Goal: Transaction & Acquisition: Purchase product/service

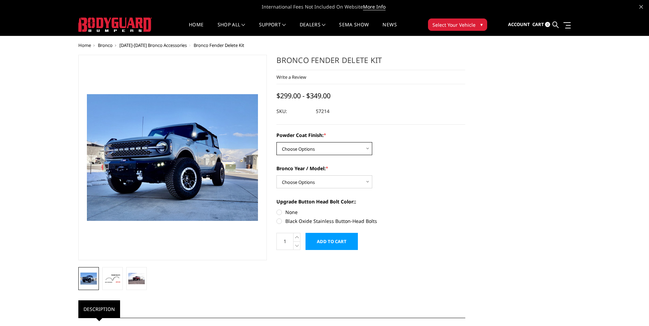
click at [367, 149] on select "Choose Options Bare Metal Textured Black Powder Coat" at bounding box center [324, 148] width 96 height 13
click at [368, 182] on select "Choose Options 2021-25 Bronco Standard 2021-25 Bronco Raptor 2022-25 Bronco Eve…" at bounding box center [324, 181] width 96 height 13
select select "4044"
click at [276, 175] on select "Choose Options 2021-25 Bronco Standard 2021-25 Bronco Raptor 2022-25 Bronco Eve…" at bounding box center [324, 181] width 96 height 13
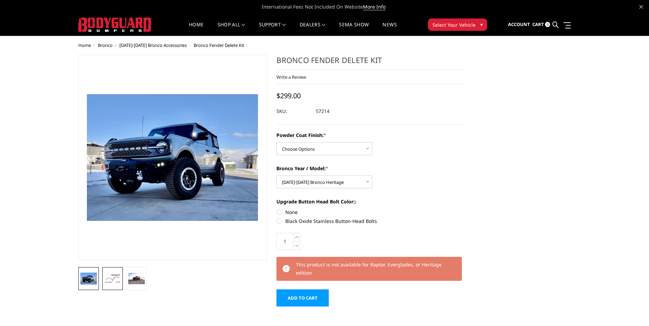
click at [109, 278] on img at bounding box center [112, 278] width 16 height 9
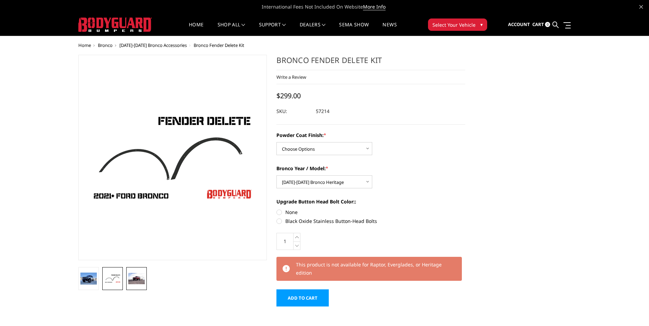
click at [133, 279] on img at bounding box center [136, 278] width 16 height 11
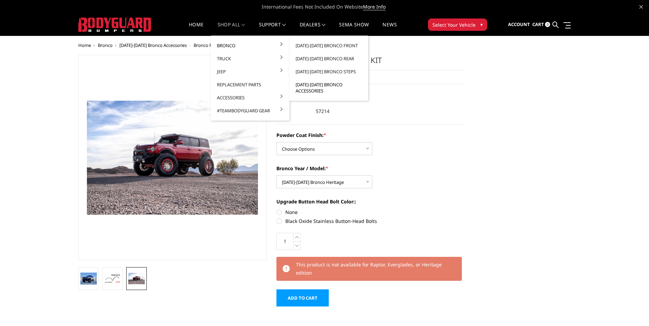
click at [302, 86] on link "[DATE]-[DATE] Bronco Accessories" at bounding box center [328, 87] width 73 height 19
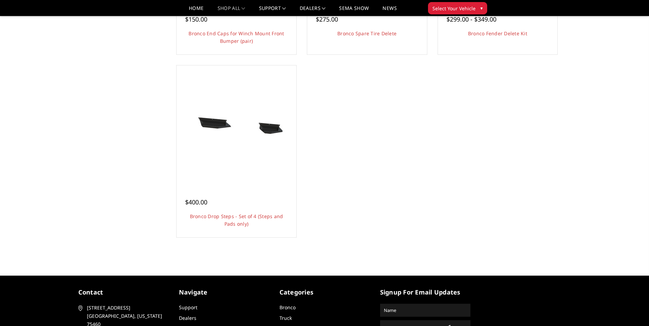
scroll to position [581, 0]
